Goal: Task Accomplishment & Management: Manage account settings

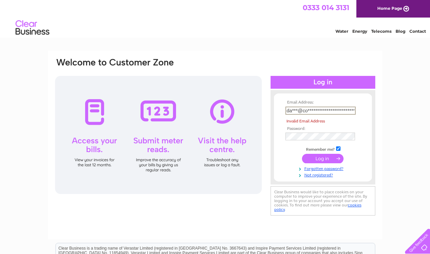
click at [349, 110] on input "**********" at bounding box center [320, 111] width 70 height 8
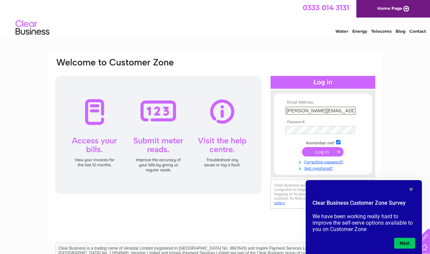
type input "danny@colemancanalboatservices.co.uk"
click at [321, 152] on input "submit" at bounding box center [323, 151] width 42 height 9
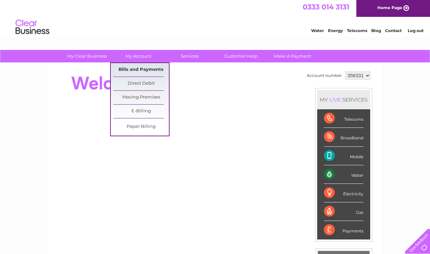
scroll to position [2, 1]
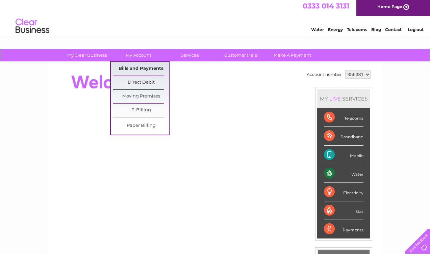
click at [134, 68] on link "Bills and Payments" at bounding box center [141, 69] width 56 height 14
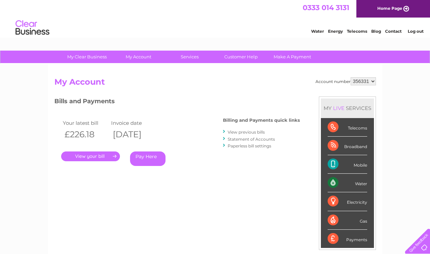
click at [105, 157] on link "." at bounding box center [90, 157] width 59 height 10
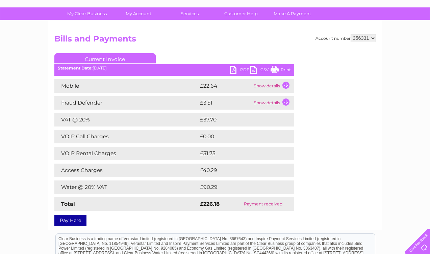
scroll to position [48, 0]
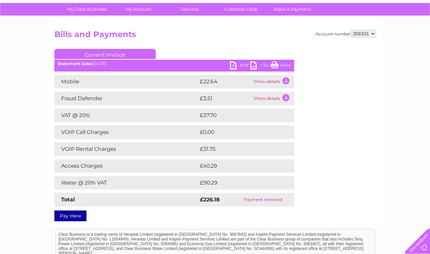
click at [234, 65] on link "PDF" at bounding box center [240, 66] width 20 height 10
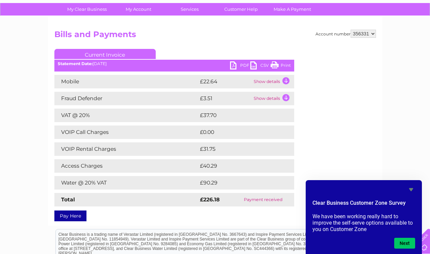
click at [241, 63] on link "PDF" at bounding box center [240, 66] width 20 height 10
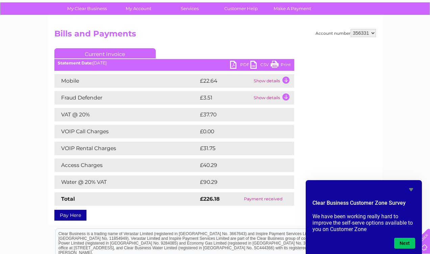
scroll to position [49, 0]
